Goal: Find specific page/section: Find specific page/section

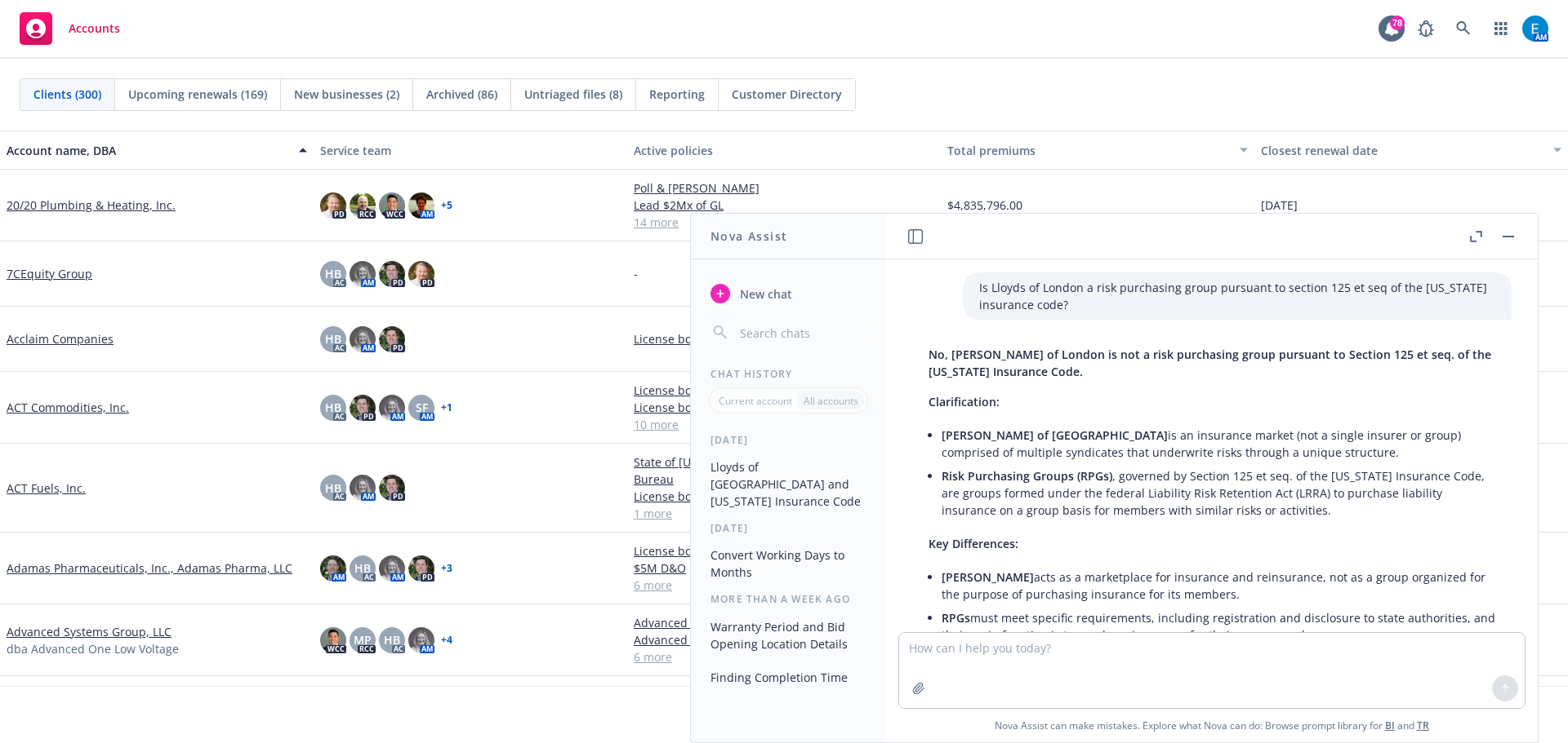
scroll to position [186, 0]
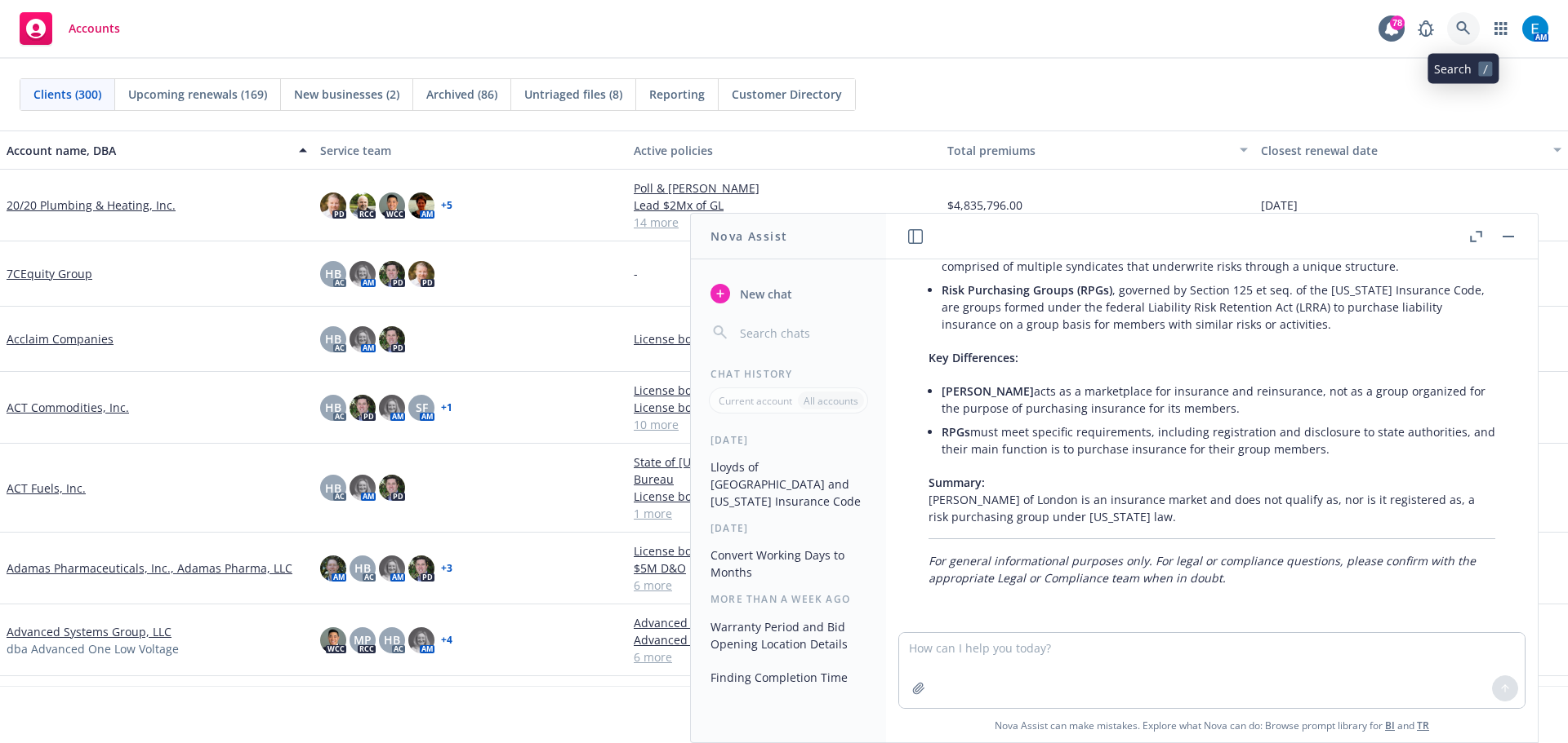
click at [1457, 21] on icon at bounding box center [1463, 28] width 15 height 15
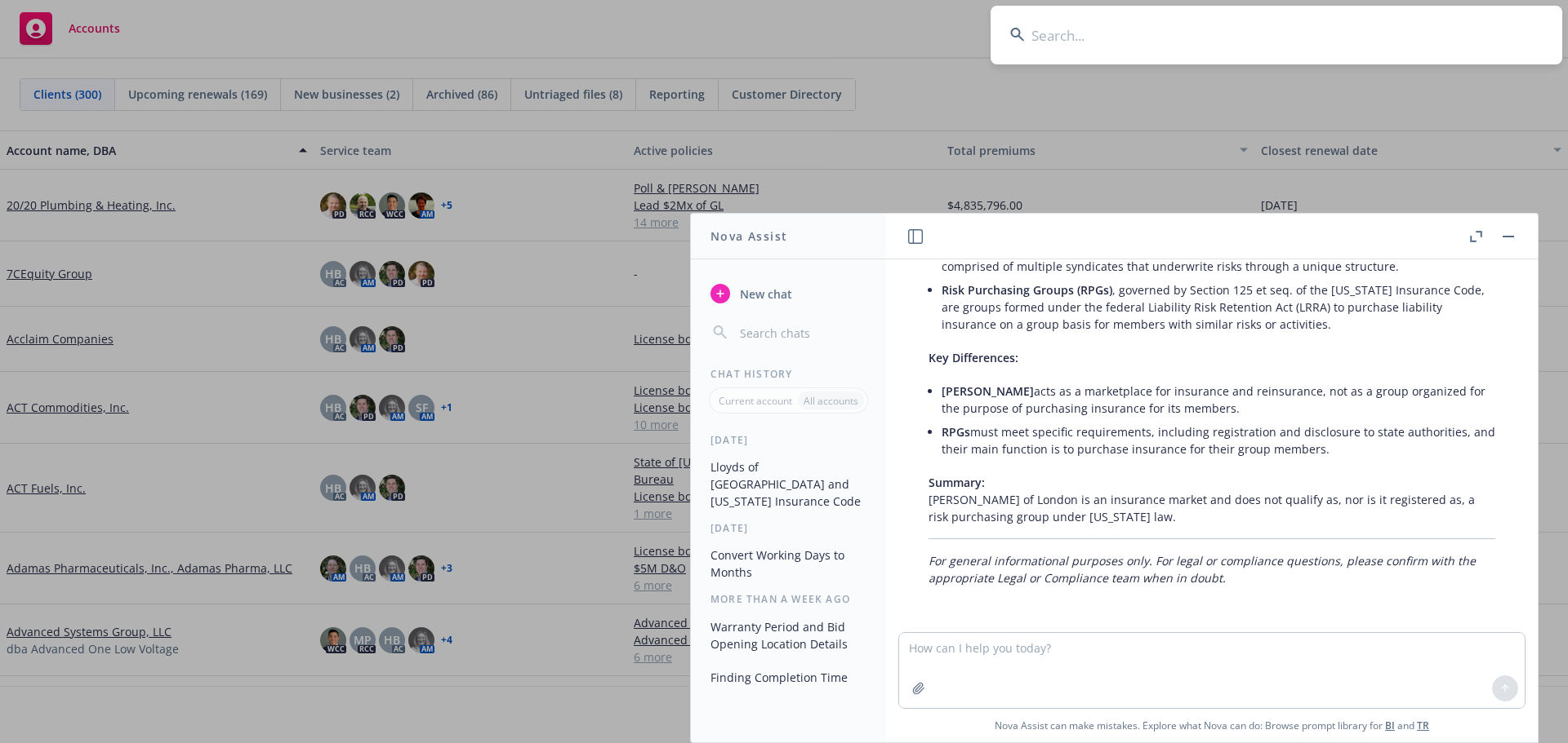
click at [1011, 38] on icon at bounding box center [1017, 35] width 15 height 15
click at [1509, 238] on button "button" at bounding box center [1508, 236] width 19 height 19
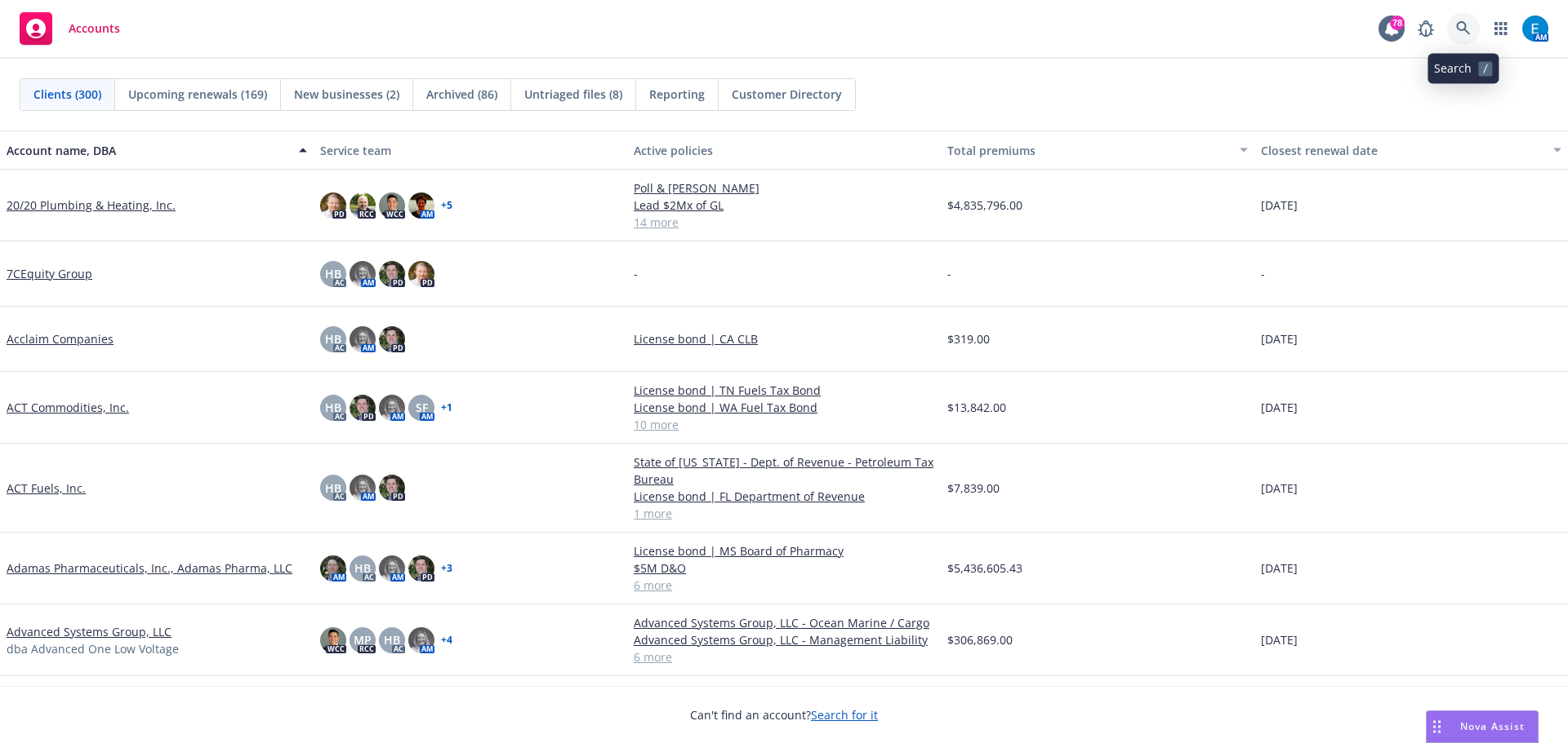
click at [1461, 27] on icon at bounding box center [1463, 28] width 15 height 15
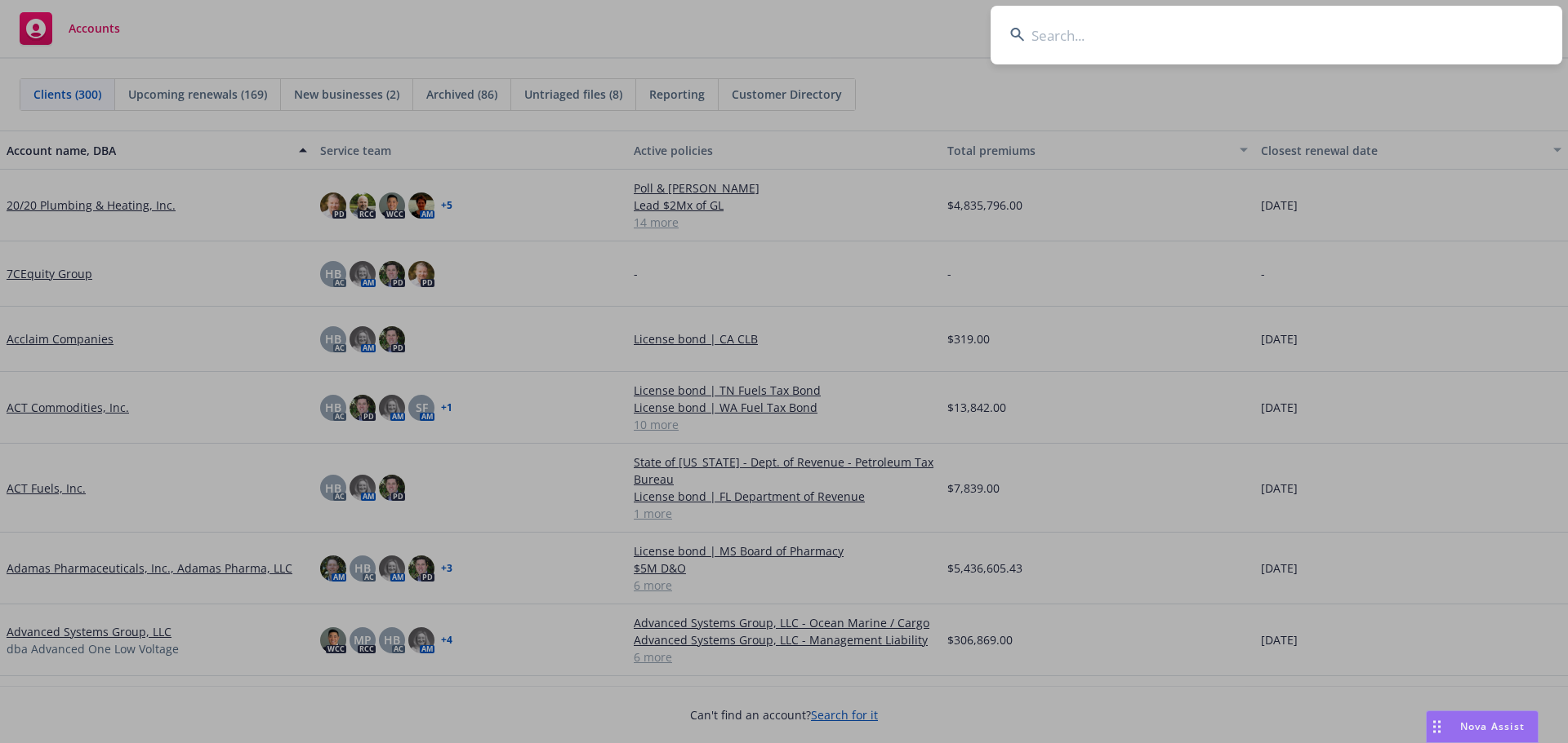
click at [1272, 43] on input at bounding box center [1276, 35] width 572 height 59
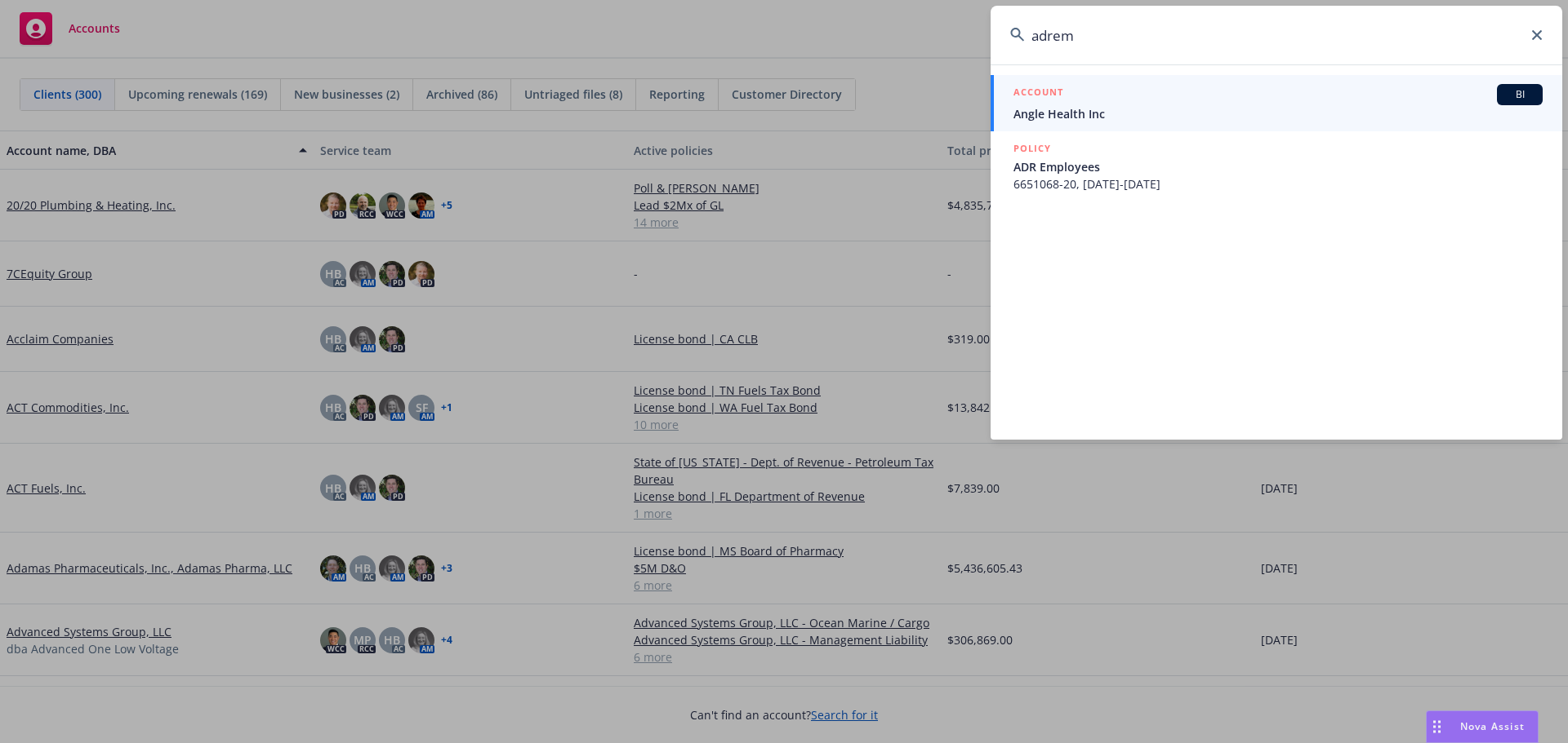
type input "adrem"
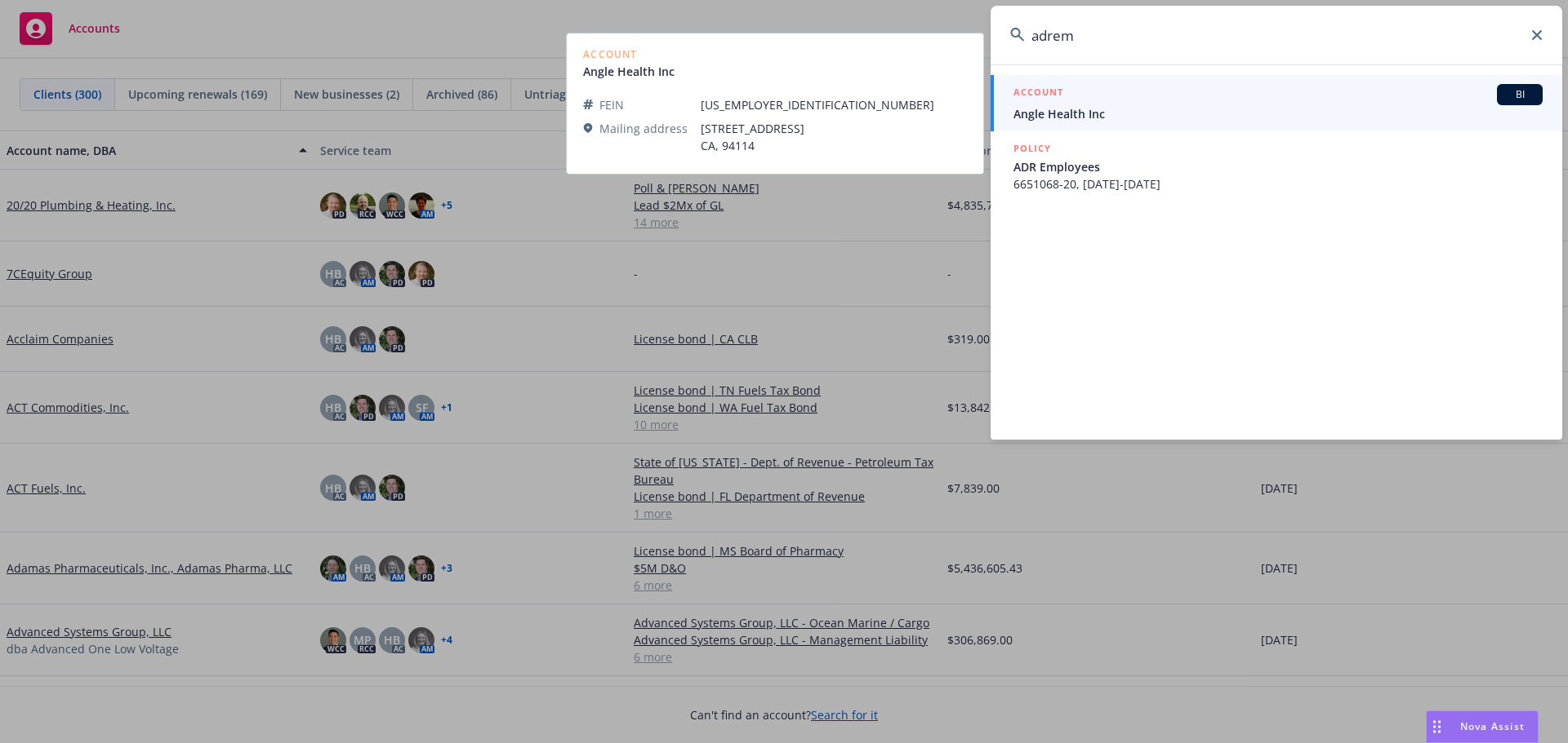
click at [1054, 115] on span "Angle Health Inc" at bounding box center [1278, 114] width 529 height 17
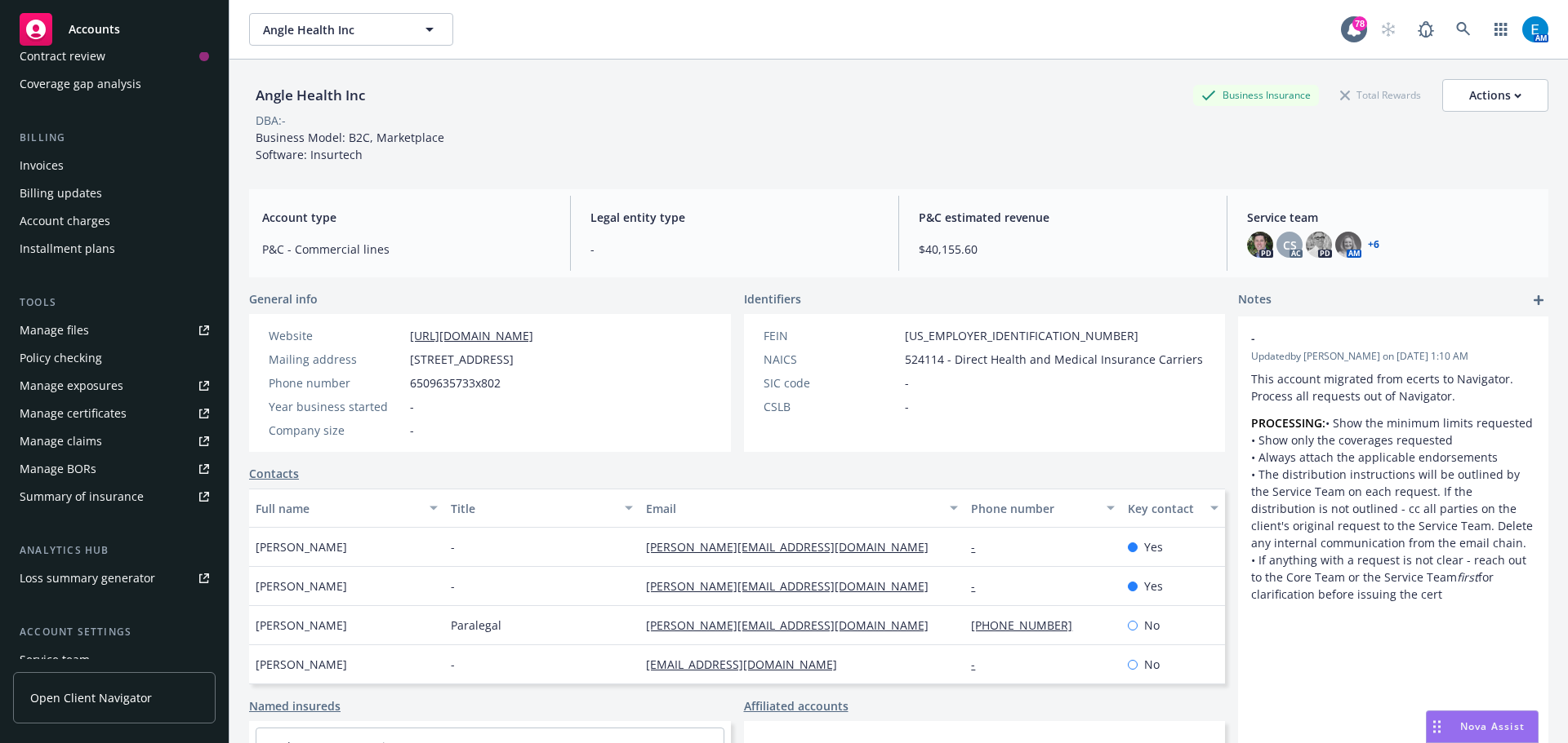
scroll to position [347, 0]
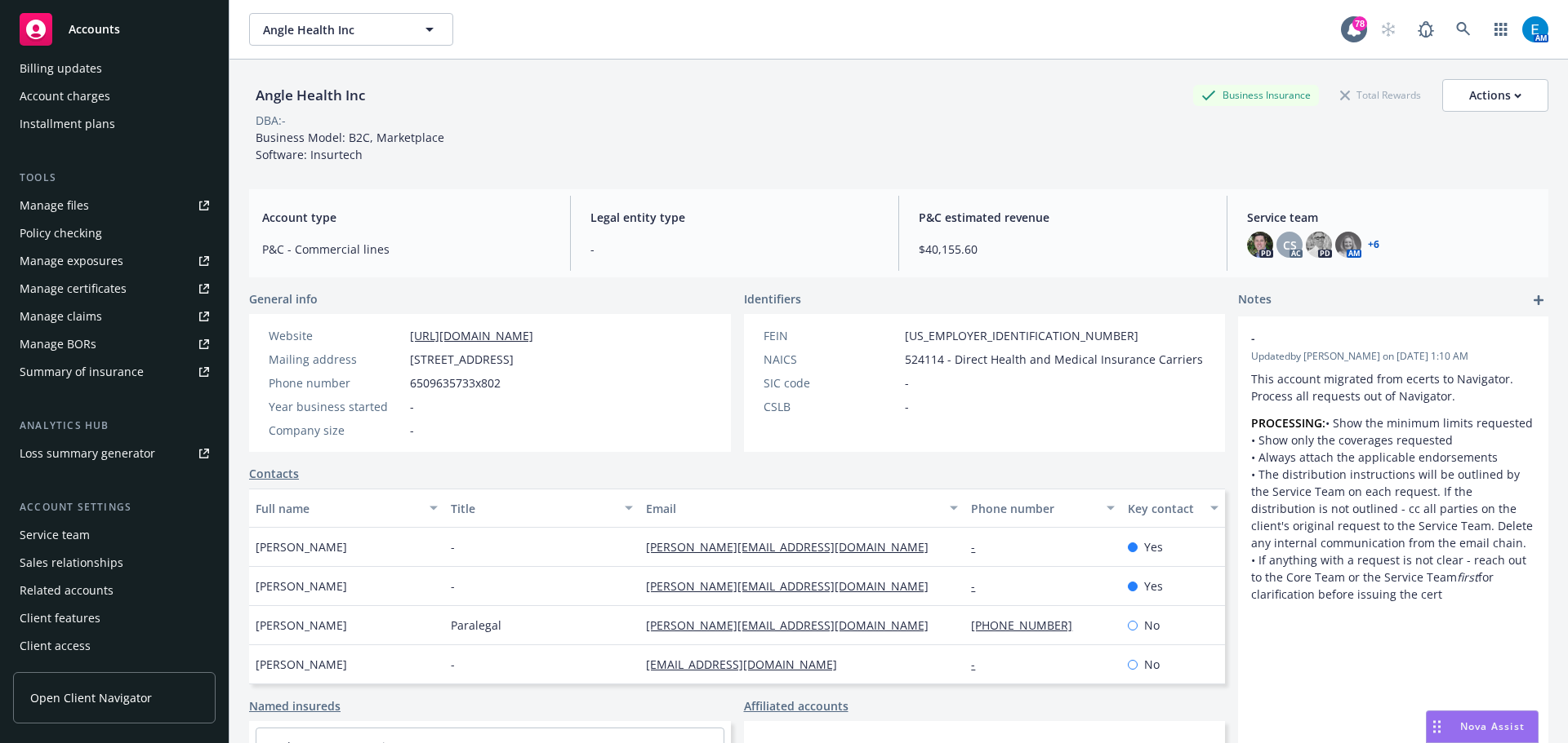
click at [46, 535] on div "Service team" at bounding box center [54, 535] width 70 height 26
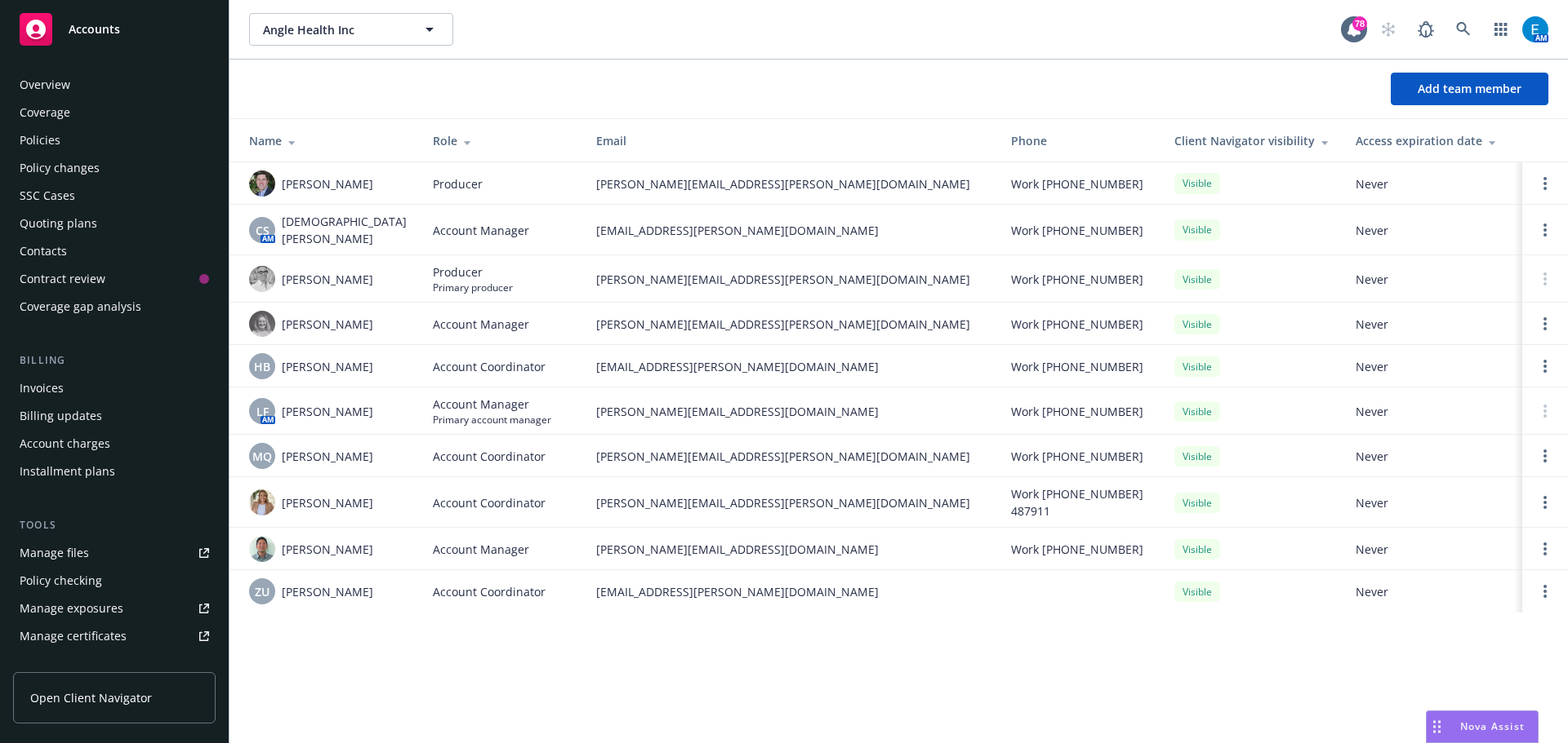
click at [49, 143] on div "Policies" at bounding box center [39, 140] width 41 height 26
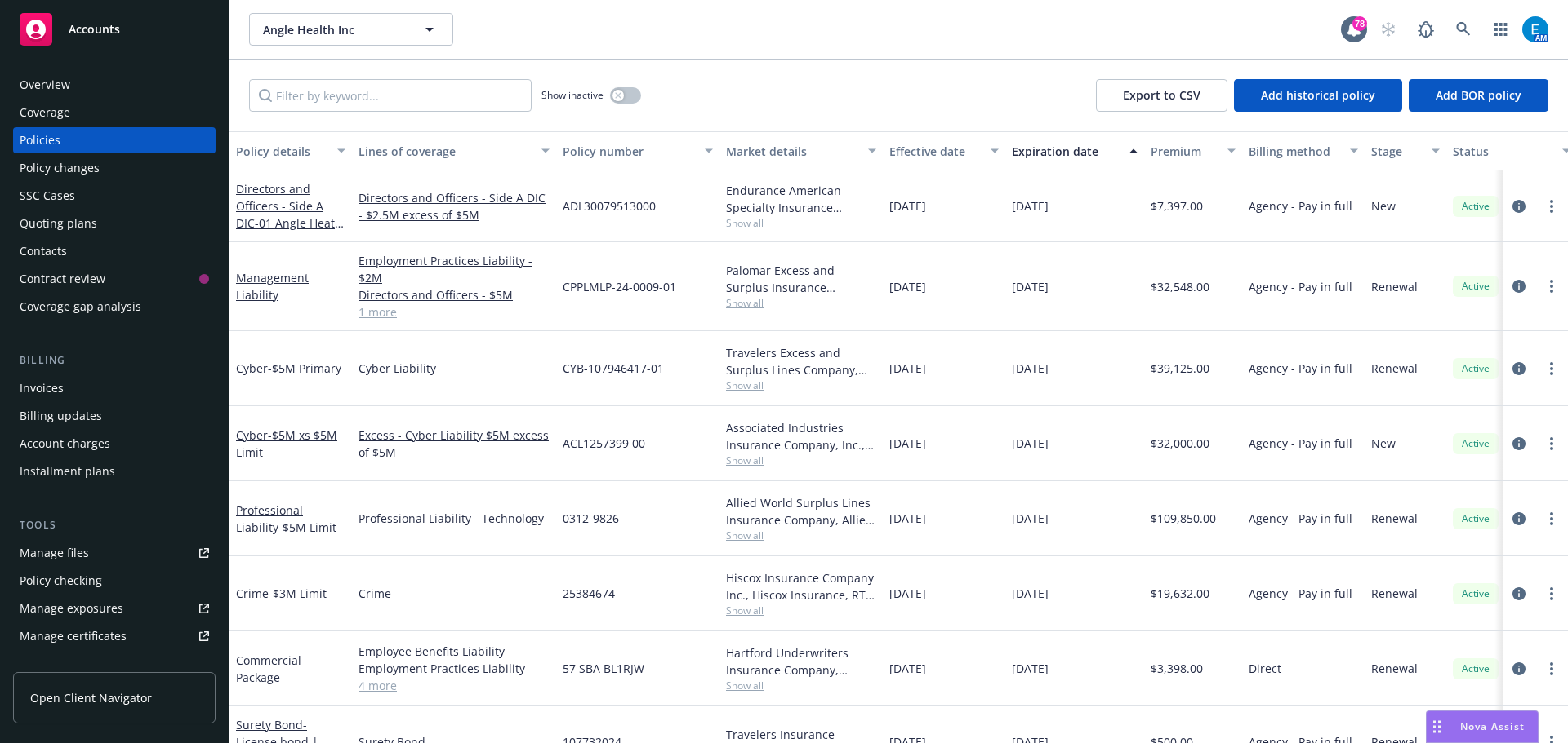
click at [52, 84] on div "Overview" at bounding box center [44, 85] width 50 height 26
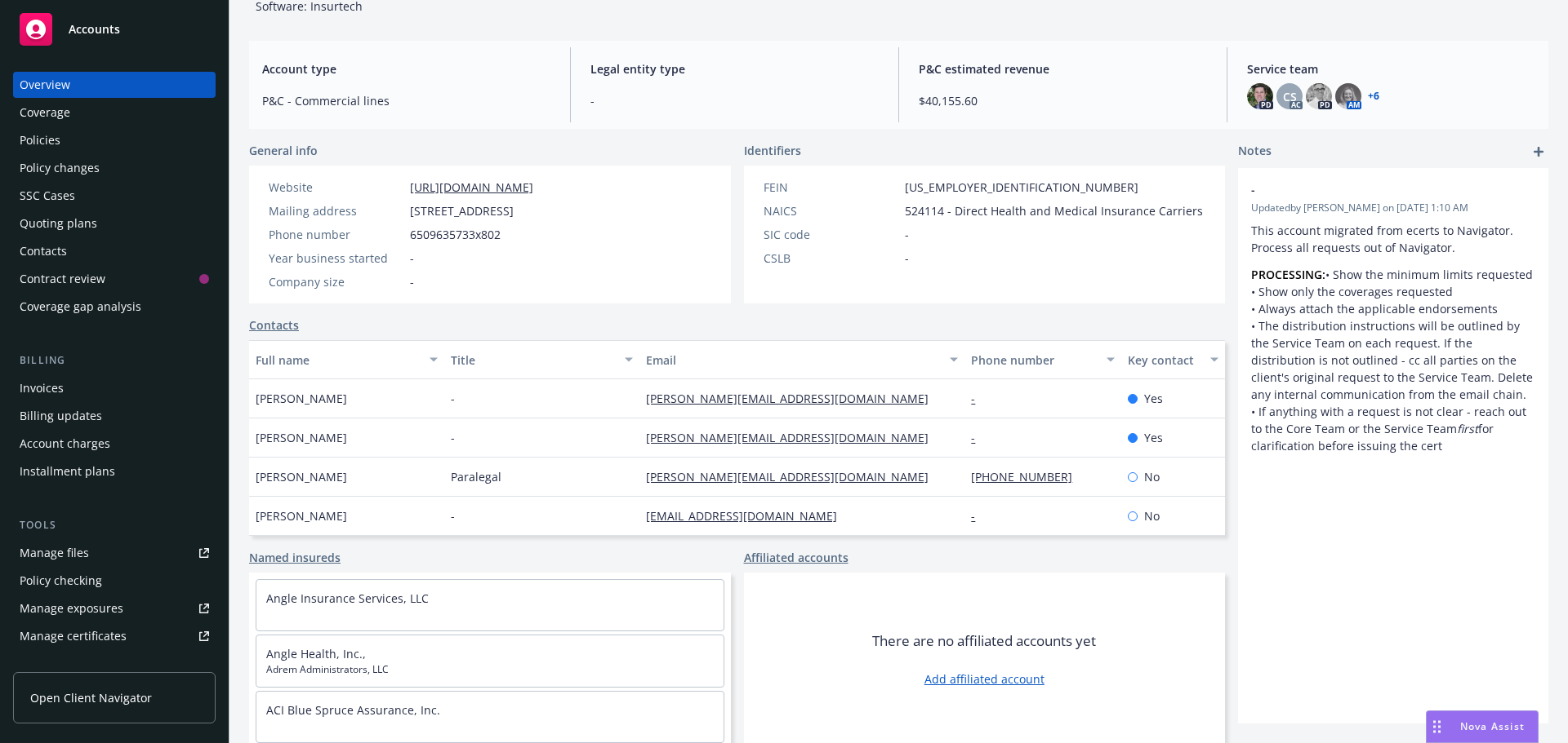
scroll to position [151, 0]
click at [51, 141] on div "Policies" at bounding box center [39, 140] width 41 height 26
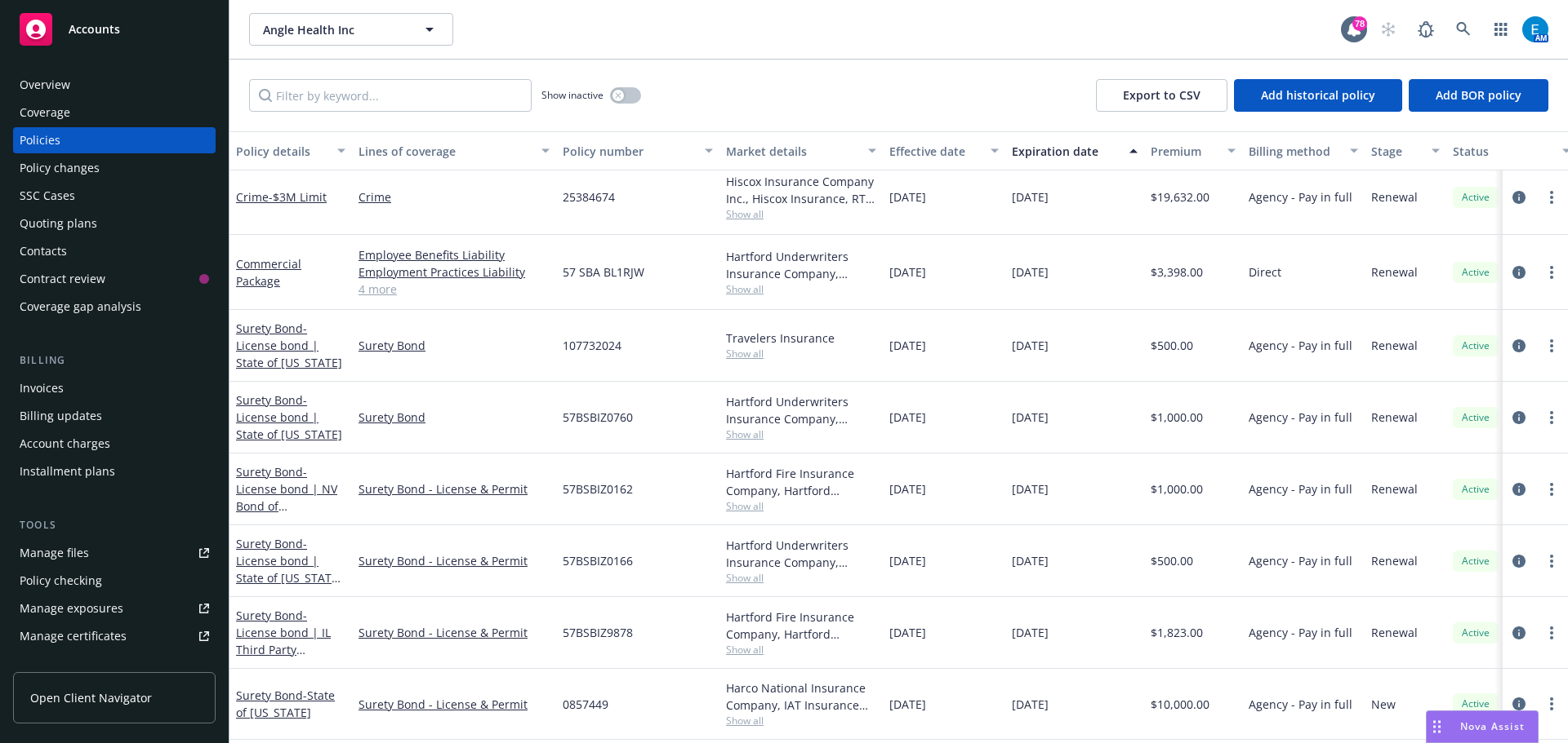
scroll to position [102, 0]
